Goal: Find specific page/section: Find specific page/section

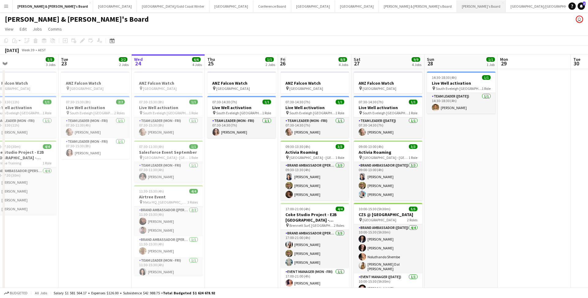
click at [457, 4] on button "Tennille's Board Close" at bounding box center [481, 6] width 49 height 12
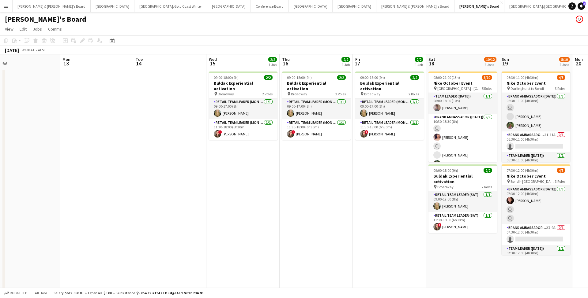
scroll to position [0, 234]
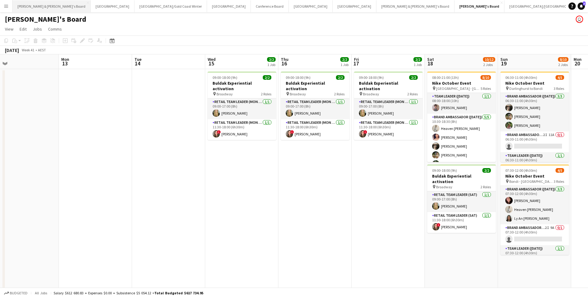
click at [42, 8] on button "[PERSON_NAME] & [PERSON_NAME]'s Board Close" at bounding box center [52, 6] width 78 height 12
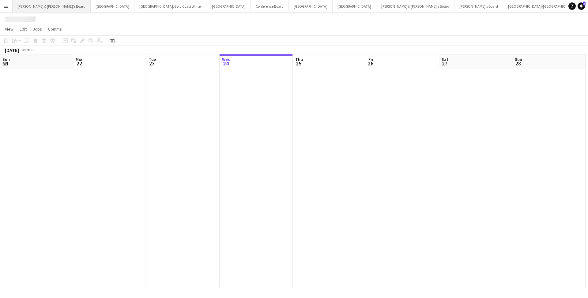
click at [42, 8] on button "[PERSON_NAME] & [PERSON_NAME]'s Board Close" at bounding box center [52, 6] width 78 height 12
